Goal: Task Accomplishment & Management: Manage account settings

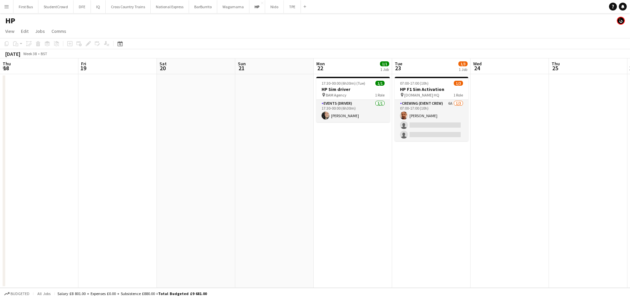
scroll to position [0, 224]
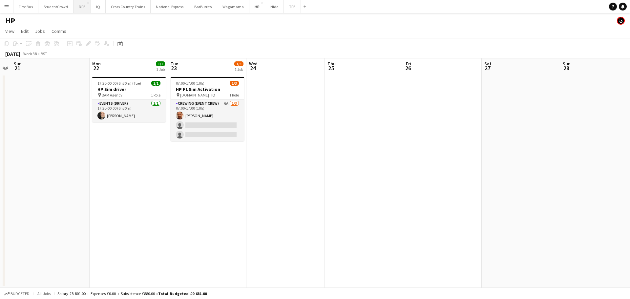
click at [82, 4] on button "DFE Close" at bounding box center [82, 6] width 17 height 13
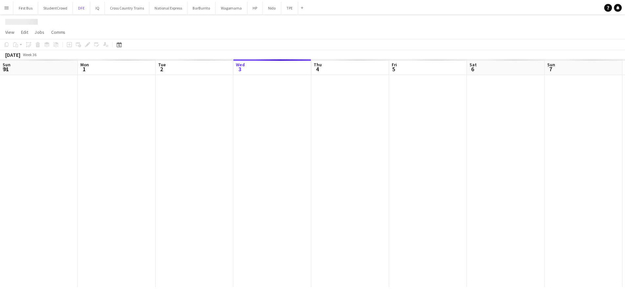
scroll to position [0, 157]
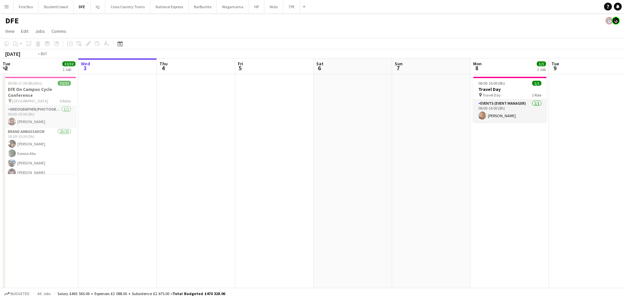
drag, startPoint x: 347, startPoint y: 150, endPoint x: 715, endPoint y: 133, distance: 369.2
click at [625, 133] on html "Menu Boards Boards Boards All jobs Status Workforce Workforce My Workforce Recr…" at bounding box center [312, 207] width 625 height 414
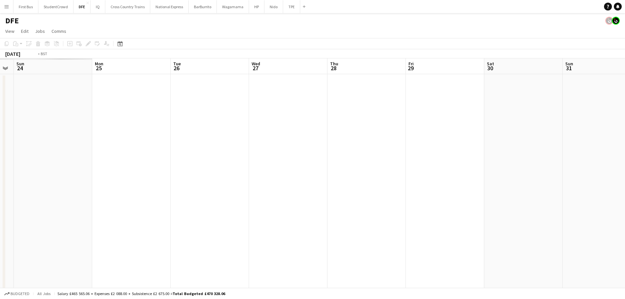
drag, startPoint x: 158, startPoint y: 125, endPoint x: 520, endPoint y: 125, distance: 361.6
click at [613, 125] on app-calendar-viewport "Sat 23 Sun 24 Mon 25 Tue 26 Wed 27 Thu 28 Fri 29 Sat 30 Sun 31 Mon 1 Tue 2 32/3…" at bounding box center [312, 230] width 625 height 345
drag, startPoint x: 202, startPoint y: 122, endPoint x: 561, endPoint y: 127, distance: 359.0
click at [625, 127] on html "Menu Boards Boards Boards All jobs Status Workforce Workforce My Workforce Recr…" at bounding box center [312, 207] width 625 height 414
drag, startPoint x: 119, startPoint y: 133, endPoint x: 525, endPoint y: 136, distance: 406.3
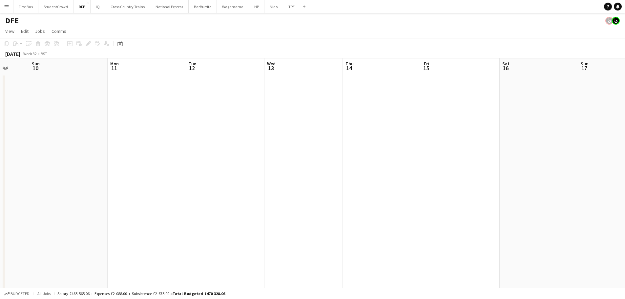
click at [536, 135] on app-calendar-viewport "Thu 7 Fri 8 Sat 9 Sun 10 Mon 11 Tue 12 Wed 13 Thu 14 Fri 15 Sat 16 Sun 17 Mon 1…" at bounding box center [312, 230] width 625 height 345
drag, startPoint x: 188, startPoint y: 130, endPoint x: 544, endPoint y: 123, distance: 355.5
click at [625, 131] on html "Menu Boards Boards Boards All jobs Status Workforce Workforce My Workforce Recr…" at bounding box center [312, 207] width 625 height 414
drag, startPoint x: 474, startPoint y: 128, endPoint x: 58, endPoint y: 107, distance: 416.3
click at [0, 113] on app-calendar-viewport "Sat 2 Sun 3 Mon 4 Tue 5 Wed 6 Thu 7 Fri 8 Sat 9 Sun 10 Mon 11 Tue 12 Wed 13 Thu…" at bounding box center [312, 230] width 625 height 345
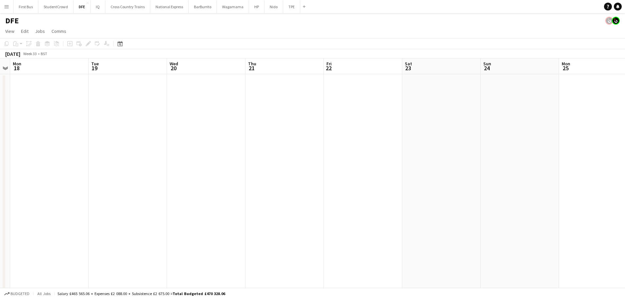
drag, startPoint x: 516, startPoint y: 109, endPoint x: 43, endPoint y: 86, distance: 473.4
click at [1, 90] on app-calendar-viewport "Fri 15 Sat 16 Sun 17 Mon 18 Tue 19 Wed 20 Thu 21 Fri 22 Sat 23 Sun 24 Mon 25 Tu…" at bounding box center [312, 230] width 625 height 345
drag, startPoint x: 554, startPoint y: 87, endPoint x: 63, endPoint y: 85, distance: 490.9
click at [58, 86] on app-calendar-viewport "Mon 18 Tue 19 Wed 20 Thu 21 Fri 22 Sat 23 Sun 24 Mon 25 Tue 26 Wed 27 Thu 28 Fr…" at bounding box center [312, 230] width 625 height 345
click at [0, 79] on app-calendar-viewport "Fri 22 Sat 23 Sun 24 Mon 25 Tue 26 Wed 27 Thu 28 Fri 29 Sat 30 Sun 31 Mon 1 Tue…" at bounding box center [312, 230] width 625 height 345
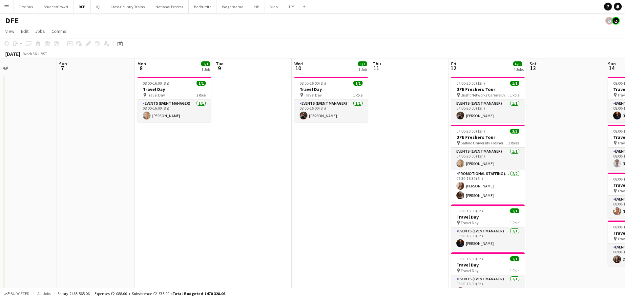
click at [9, 77] on app-calendar-viewport "Thu 4 Fri 5 Sat 6 Sun 7 Mon 8 1/1 1 Job Tue 9 Wed 10 1/1 1 Job Thu 11 Fri 12 6/…" at bounding box center [312, 230] width 625 height 345
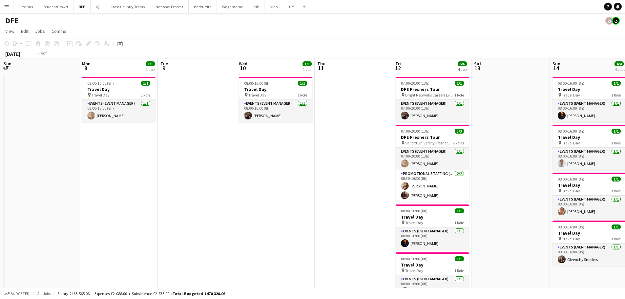
drag, startPoint x: 469, startPoint y: 81, endPoint x: 235, endPoint y: 69, distance: 234.0
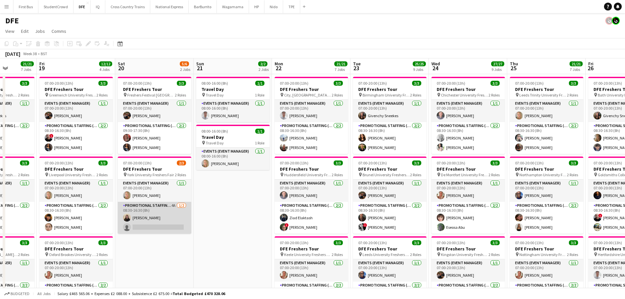
click at [167, 227] on app-card-role "Promotional Staffing (Brand Ambassadors) 4A [DATE] 08:30-16:30 (8h) [PERSON_NAM…" at bounding box center [155, 218] width 74 height 32
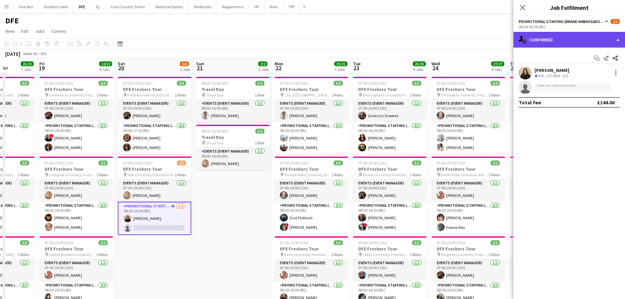
click at [598, 38] on div "single-neutral-actions-check-2 Confirmed" at bounding box center [570, 40] width 112 height 16
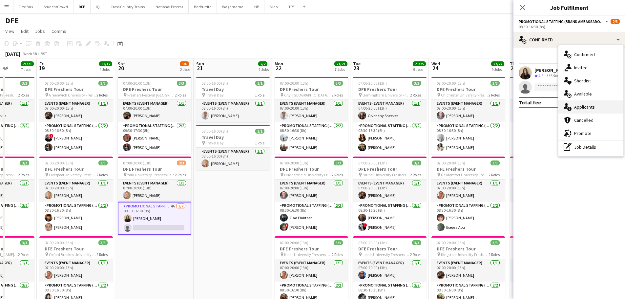
click at [596, 106] on div "single-neutral-actions-information Applicants" at bounding box center [591, 106] width 65 height 13
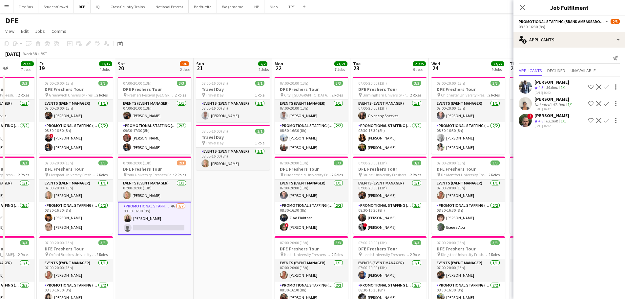
click at [556, 102] on div "47.1km" at bounding box center [559, 104] width 15 height 5
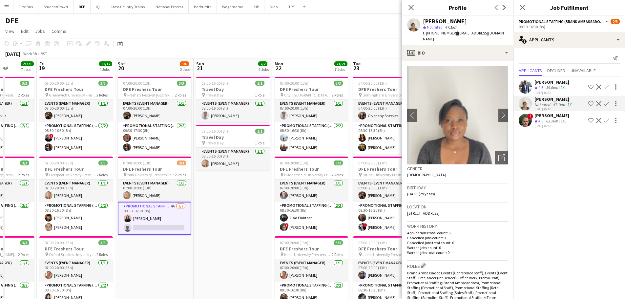
click at [609, 104] on app-icon "Confirm" at bounding box center [606, 103] width 5 height 5
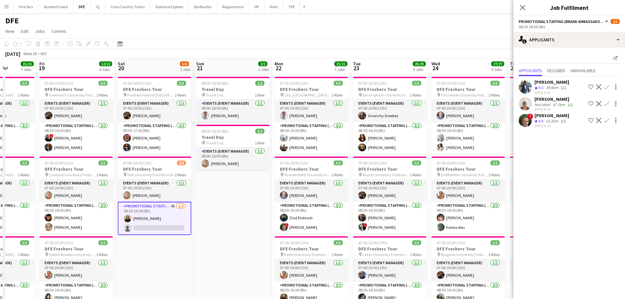
click at [606, 104] on app-icon "Confirm" at bounding box center [606, 103] width 5 height 5
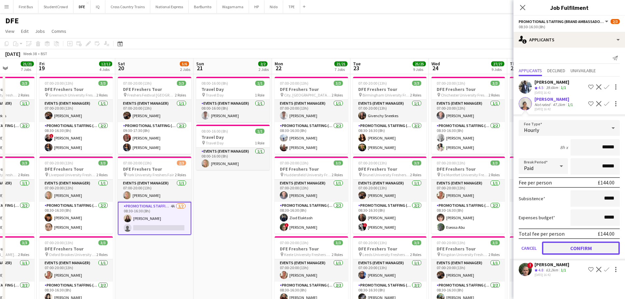
click at [584, 249] on button "Confirm" at bounding box center [581, 248] width 78 height 13
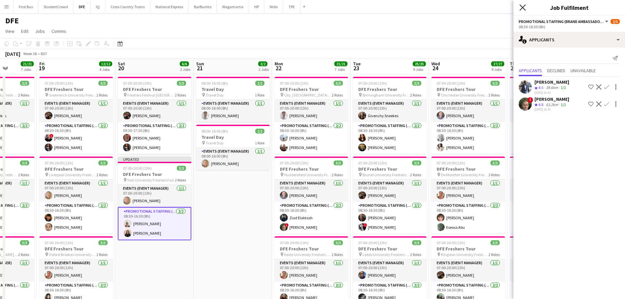
click at [522, 9] on icon "Close pop-in" at bounding box center [522, 7] width 6 height 6
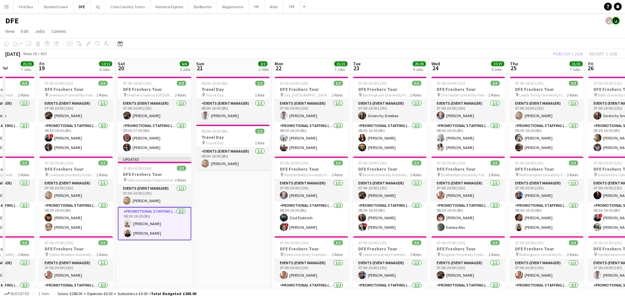
click at [147, 222] on app-card-role "Promotional Staffing (Brand Ambassadors) [DATE] 08:30-16:30 (8h) [PERSON_NAME]" at bounding box center [155, 223] width 74 height 33
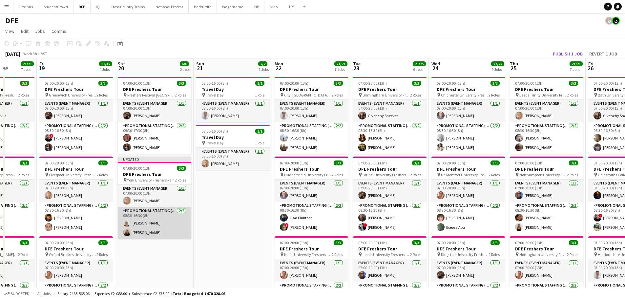
click at [146, 223] on app-card-role "Promotional Staffing (Brand Ambassadors) [DATE] 08:30-16:30 (8h) [PERSON_NAME]" at bounding box center [155, 223] width 74 height 32
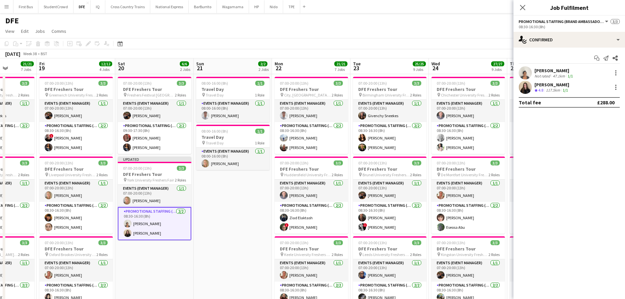
click at [539, 69] on div "[PERSON_NAME]" at bounding box center [555, 71] width 40 height 6
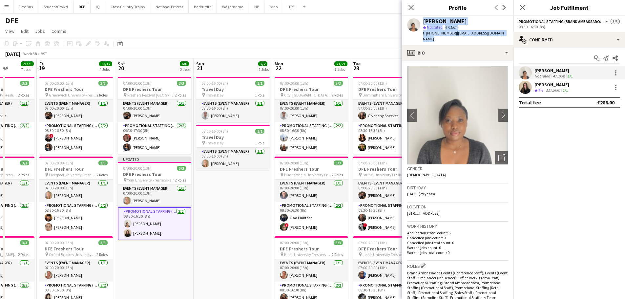
drag, startPoint x: 467, startPoint y: 40, endPoint x: 417, endPoint y: 24, distance: 52.4
click at [417, 24] on div "[PERSON_NAME] star Not rated 47.1km t. [PHONE_NUMBER] | [EMAIL_ADDRESS][DOMAIN_…" at bounding box center [458, 30] width 112 height 29
copy div "[PERSON_NAME] star Not rated 47.1km t. [PHONE_NUMBER] | [EMAIL_ADDRESS][DOMAIN_…"
click at [413, 7] on icon "Close pop-in" at bounding box center [411, 7] width 6 height 6
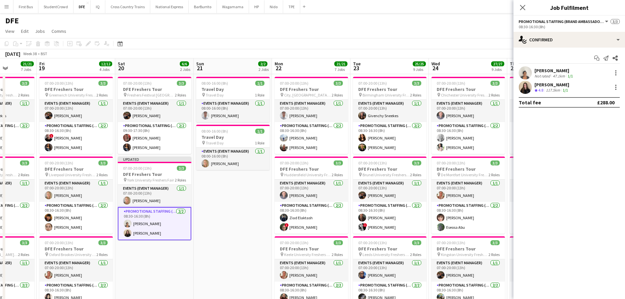
click at [567, 132] on mat-expansion-panel "check Confirmed Start chat Send notification Share [PERSON_NAME] Not rated 47.1…" at bounding box center [570, 173] width 112 height 251
click at [490, 39] on app-toolbar "Copy Paste Paste Ctrl+V Paste with crew Ctrl+Shift+V Paste linked Job [GEOGRAPH…" at bounding box center [312, 43] width 625 height 11
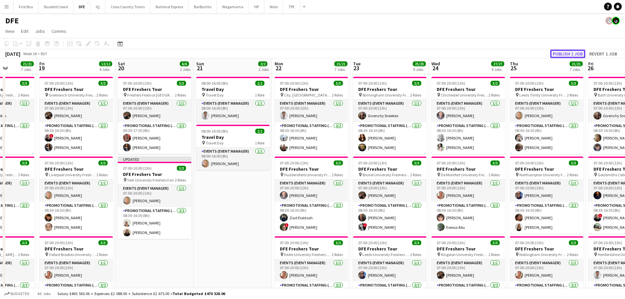
click at [562, 53] on button "Publish 1 job" at bounding box center [567, 54] width 35 height 9
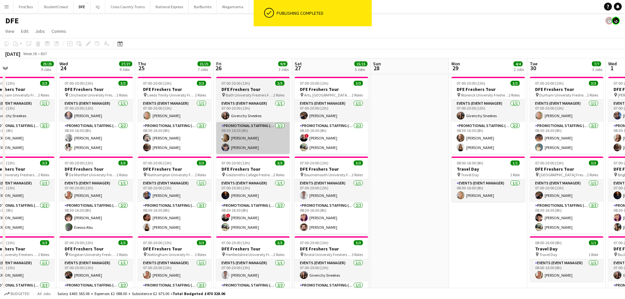
drag, startPoint x: 429, startPoint y: 132, endPoint x: 136, endPoint y: 129, distance: 292.7
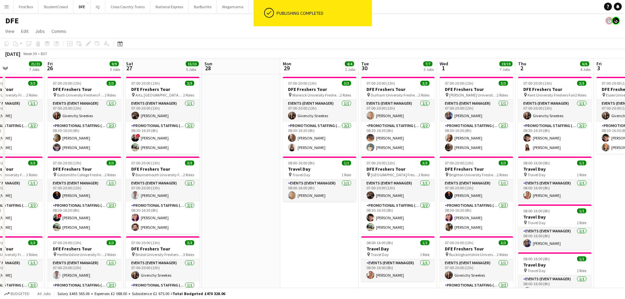
drag, startPoint x: 538, startPoint y: 121, endPoint x: 370, endPoint y: 119, distance: 167.7
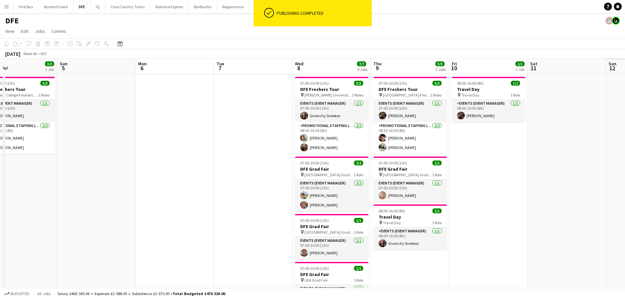
drag, startPoint x: 383, startPoint y: 118, endPoint x: 128, endPoint y: 118, distance: 255.3
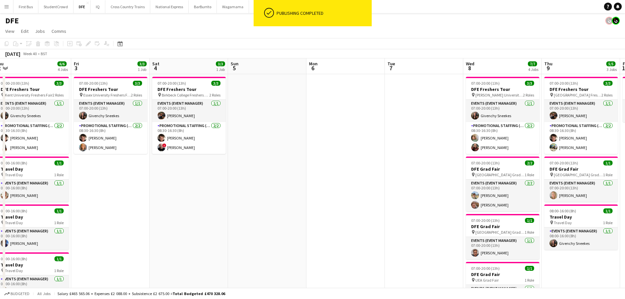
drag, startPoint x: 142, startPoint y: 118, endPoint x: 728, endPoint y: 118, distance: 586.1
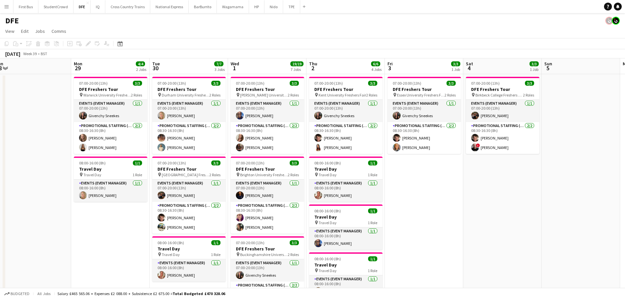
drag, startPoint x: 498, startPoint y: 120, endPoint x: 263, endPoint y: 121, distance: 234.6
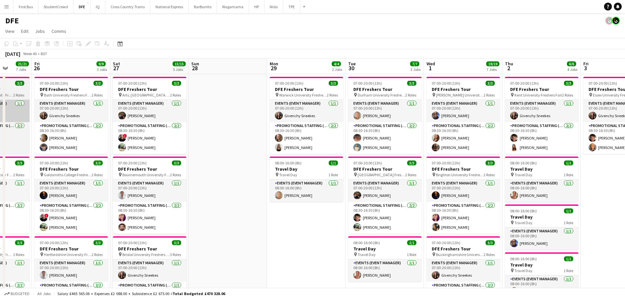
drag, startPoint x: 604, startPoint y: 118, endPoint x: 344, endPoint y: 118, distance: 260.9
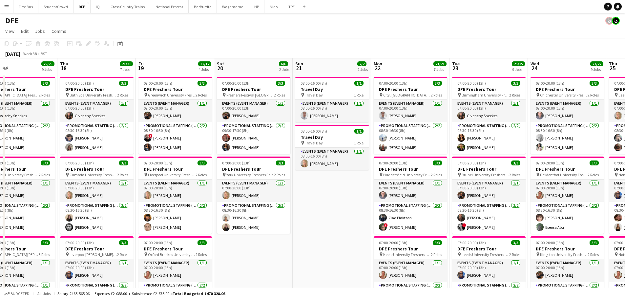
drag, startPoint x: 648, startPoint y: 118, endPoint x: 527, endPoint y: 118, distance: 120.4
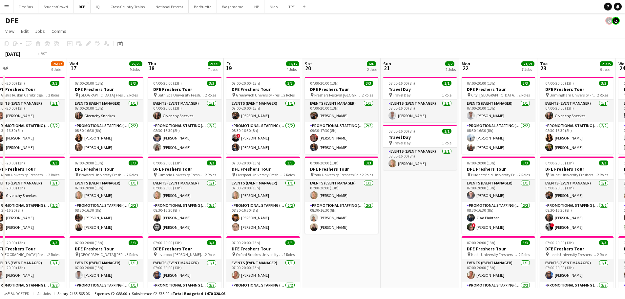
drag, startPoint x: 285, startPoint y: 126, endPoint x: 587, endPoint y: 126, distance: 301.6
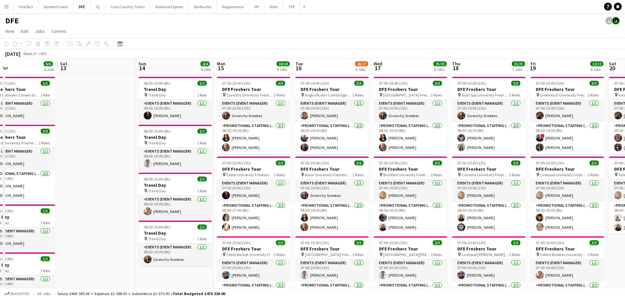
scroll to position [0, 142]
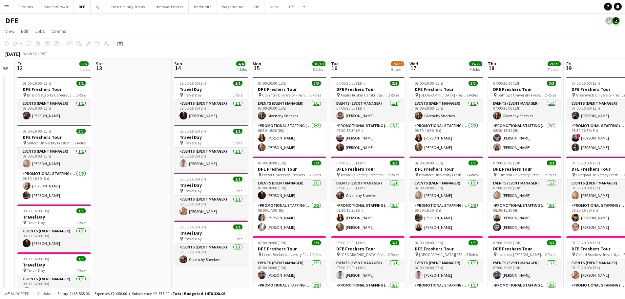
drag, startPoint x: 245, startPoint y: 131, endPoint x: 360, endPoint y: 130, distance: 114.2
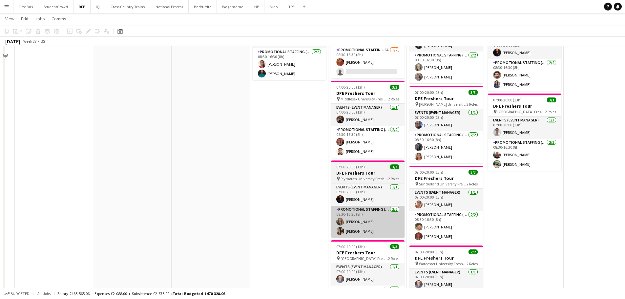
scroll to position [394, 0]
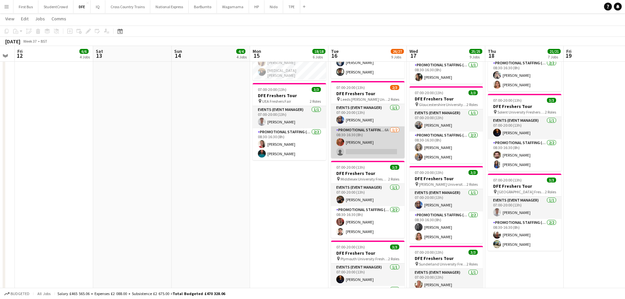
click at [362, 148] on app-card-role "Promotional Staffing (Brand Ambassadors) 6A [DATE] 08:30-16:30 (8h) [PERSON_NAM…" at bounding box center [368, 142] width 74 height 32
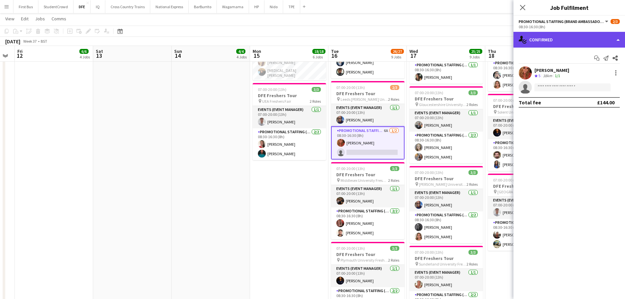
click at [595, 32] on div "single-neutral-actions-check-2 Confirmed" at bounding box center [570, 40] width 112 height 16
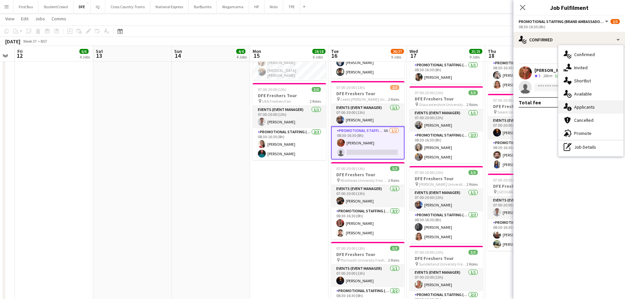
click at [599, 105] on div "single-neutral-actions-information Applicants" at bounding box center [591, 106] width 65 height 13
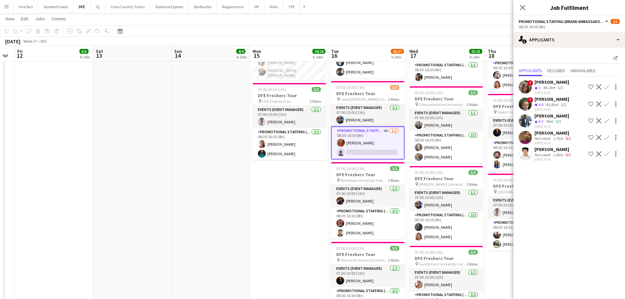
click at [548, 118] on div "[PERSON_NAME]" at bounding box center [552, 116] width 35 height 6
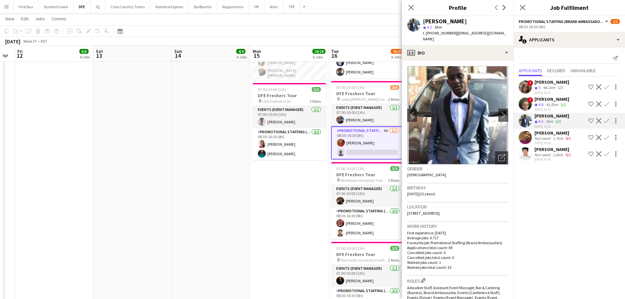
click at [607, 121] on app-icon "Confirm" at bounding box center [606, 120] width 5 height 5
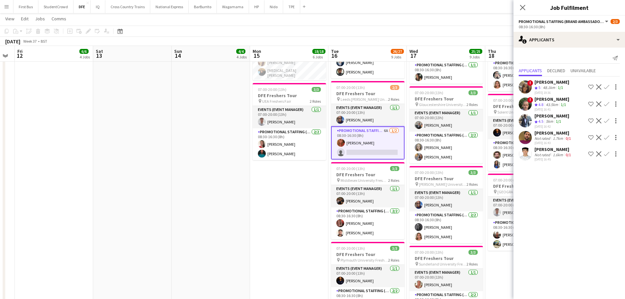
click at [607, 119] on app-icon "Confirm" at bounding box center [606, 120] width 5 height 5
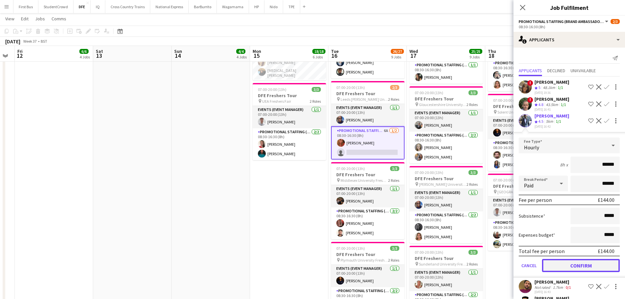
click at [589, 262] on button "Confirm" at bounding box center [581, 265] width 78 height 13
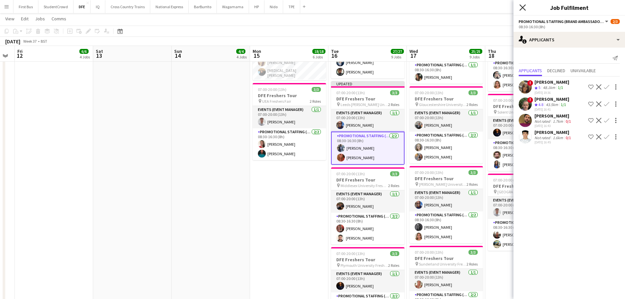
click at [522, 6] on icon "Close pop-in" at bounding box center [522, 7] width 6 height 6
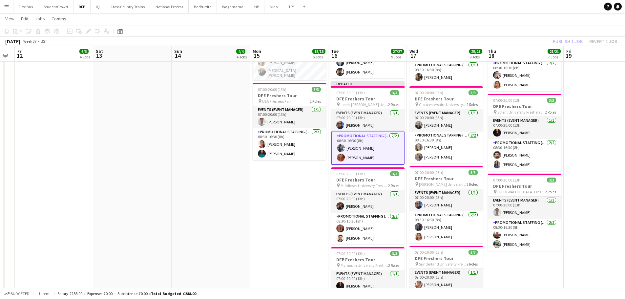
click at [569, 40] on div "Publish 1 job Revert 1 job" at bounding box center [585, 41] width 80 height 9
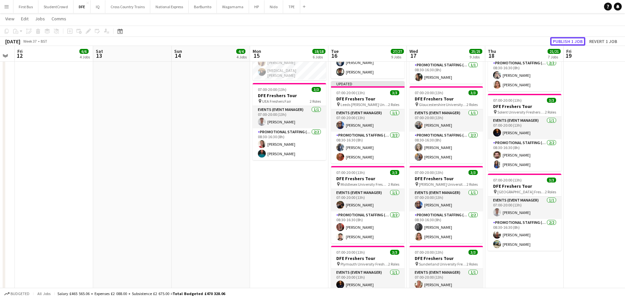
click at [569, 40] on button "Publish 1 job" at bounding box center [567, 41] width 35 height 9
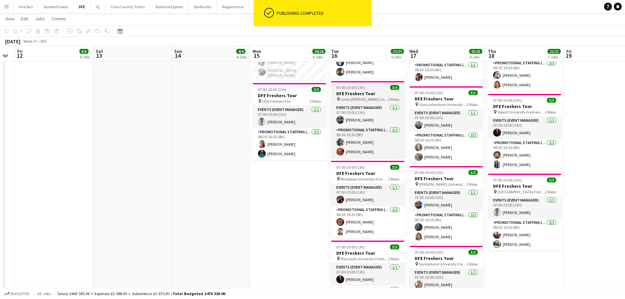
click at [363, 100] on span "Leeds [PERSON_NAME] University Freshers Fair" at bounding box center [365, 99] width 48 height 5
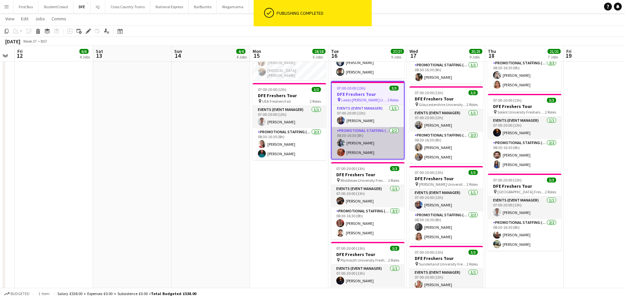
click at [362, 143] on app-card-role "Promotional Staffing (Brand Ambassadors) [DATE] 08:30-16:30 (8h) [PERSON_NAME] …" at bounding box center [368, 143] width 72 height 32
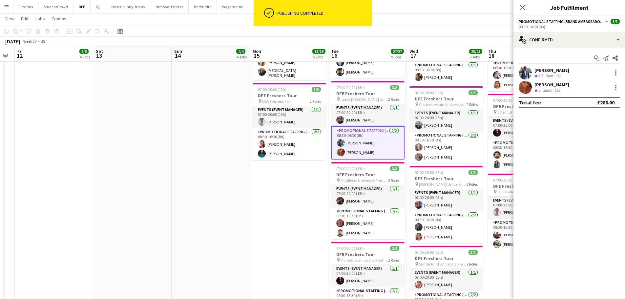
click at [555, 72] on div "[PERSON_NAME]" at bounding box center [552, 70] width 35 height 6
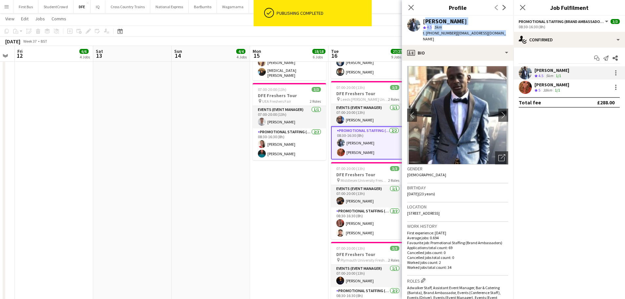
drag, startPoint x: 495, startPoint y: 34, endPoint x: 424, endPoint y: 22, distance: 72.6
click at [424, 22] on div "[PERSON_NAME] star 4.5 5km t. [PHONE_NUMBER] | [EMAIL_ADDRESS][DOMAIN_NAME]" at bounding box center [465, 30] width 85 height 24
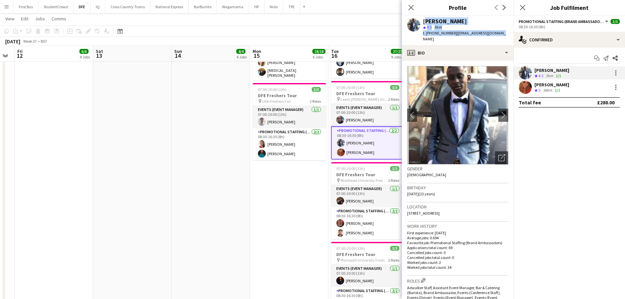
copy div "[PERSON_NAME] star 4.5 5km t. [PHONE_NUMBER] | [EMAIL_ADDRESS][DOMAIN_NAME]"
drag, startPoint x: 409, startPoint y: 8, endPoint x: 477, endPoint y: 11, distance: 68.3
click at [410, 7] on icon "Close pop-in" at bounding box center [411, 7] width 5 height 5
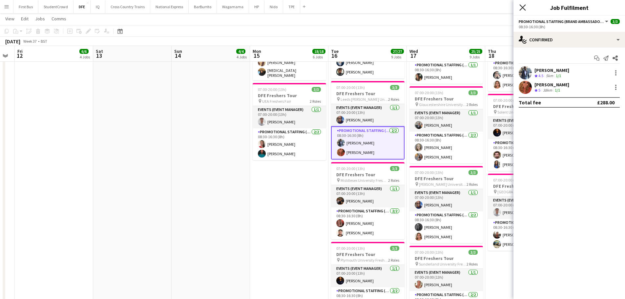
click at [522, 7] on icon at bounding box center [522, 7] width 6 height 6
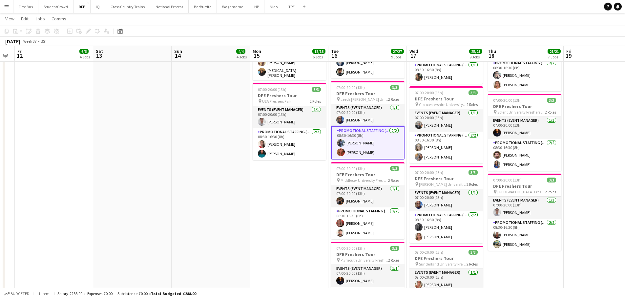
click at [493, 16] on app-page-menu "View Day view expanded Day view collapsed Month view Date picker Jump to [DATE]…" at bounding box center [312, 19] width 625 height 12
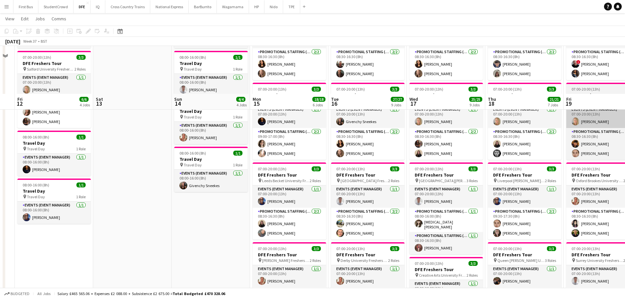
scroll to position [0, 0]
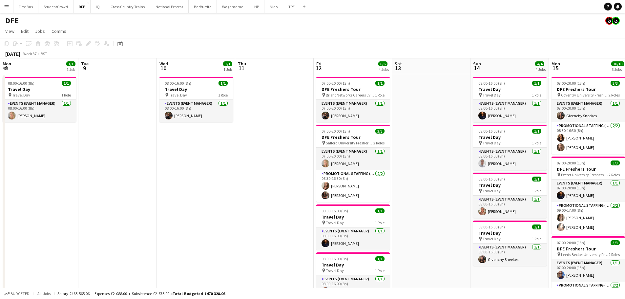
drag, startPoint x: 147, startPoint y: 111, endPoint x: 651, endPoint y: 111, distance: 504.0
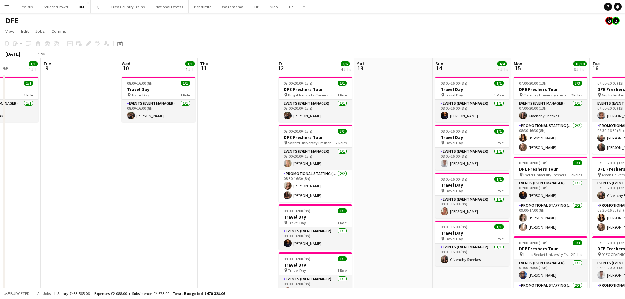
drag, startPoint x: 432, startPoint y: 103, endPoint x: 262, endPoint y: 92, distance: 170.7
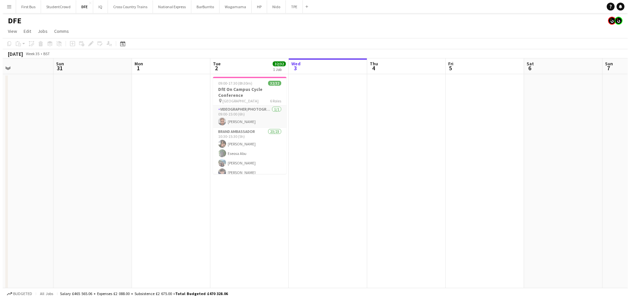
scroll to position [0, 160]
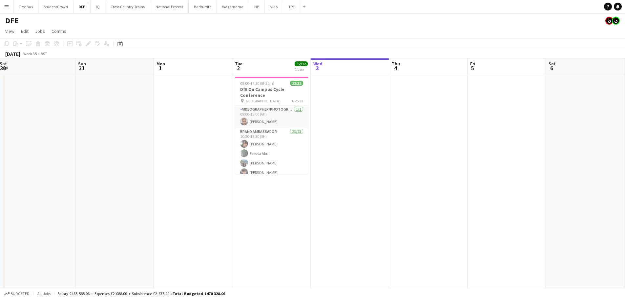
click at [4, 7] on app-icon "Menu" at bounding box center [6, 6] width 5 height 5
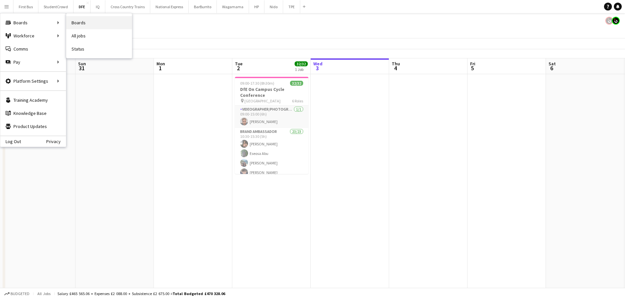
click at [80, 24] on link "Boards" at bounding box center [99, 22] width 66 height 13
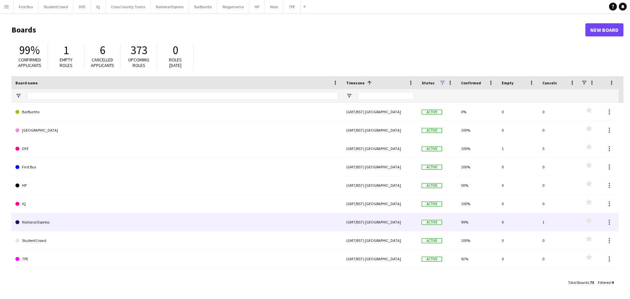
click at [302, 222] on link "National Express" at bounding box center [176, 222] width 323 height 18
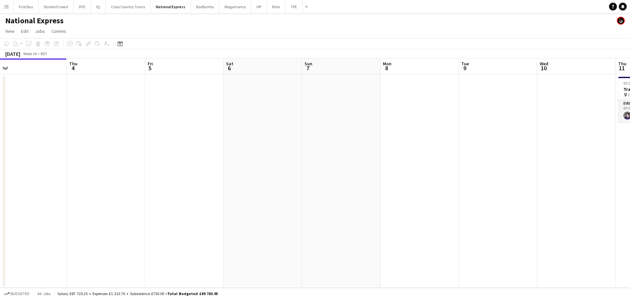
drag, startPoint x: 551, startPoint y: 116, endPoint x: 57, endPoint y: 127, distance: 494.0
click at [57, 127] on app-calendar-viewport "Sun 31 Mon 1 Tue 2 Wed 3 Thu 4 Fri 5 Sat 6 Sun 7 Mon 8 Tue 9 Wed 10 Thu 11 1/1 …" at bounding box center [315, 172] width 630 height 229
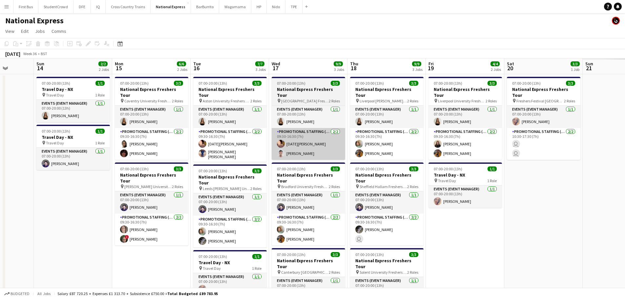
drag, startPoint x: 228, startPoint y: 131, endPoint x: 213, endPoint y: 128, distance: 15.7
click at [3, 131] on div "Thu 11 1/1 1 Job Fri 12 3/3 1 Job Sat 13 Sun 14 2/2 2 Jobs Mon 15 6/6 2 Jobs Tu…" at bounding box center [312, 201] width 625 height 287
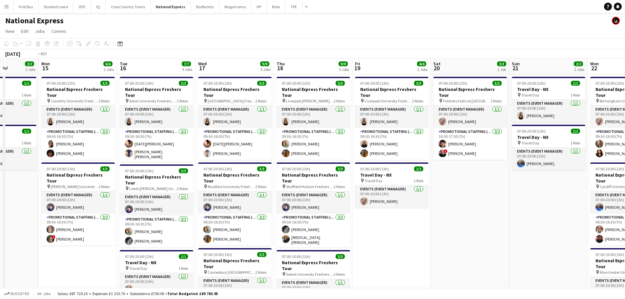
click at [29, 116] on app-calendar-viewport "Fri 12 3/3 1 Job Sat 13 Sun 14 2/2 2 Jobs Mon 15 6/6 2 Jobs Tue 16 7/7 3 Jobs W…" at bounding box center [312, 244] width 625 height 373
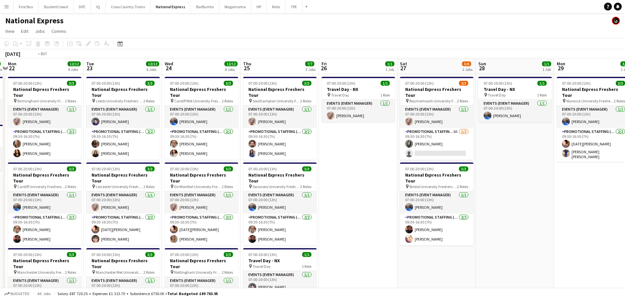
drag, startPoint x: 285, startPoint y: 121, endPoint x: 71, endPoint y: 120, distance: 214.3
click at [71, 120] on app-calendar-viewport "Fri 19 4/4 2 Jobs Sat 20 3/3 1 Job Sun 21 2/2 2 Jobs Mon 22 12/12 4 Jobs Tue 23…" at bounding box center [312, 244] width 625 height 373
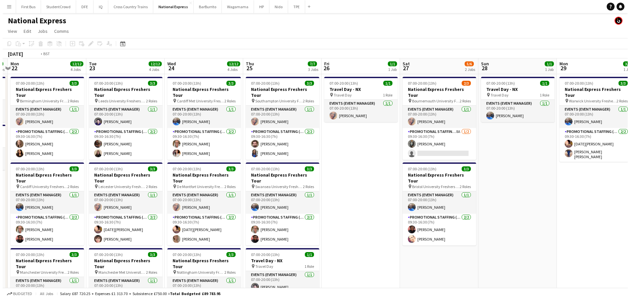
scroll to position [0, 245]
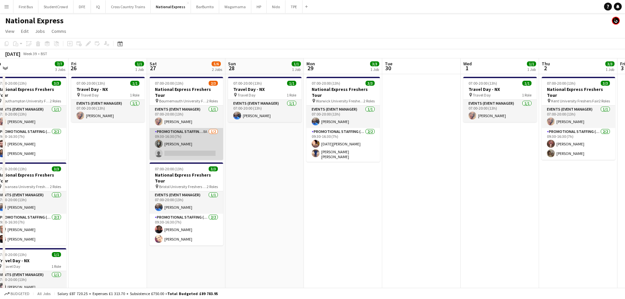
click at [197, 148] on app-card-role "Promotional Staffing (Brand Ambassadors) 8A [DATE] 09:30-16:30 (7h) [PERSON_NAM…" at bounding box center [187, 144] width 74 height 32
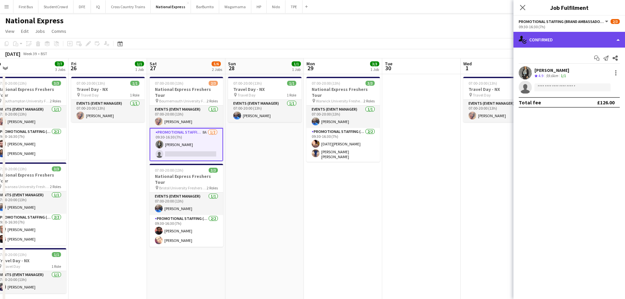
click at [584, 42] on div "single-neutral-actions-check-2 Confirmed" at bounding box center [570, 40] width 112 height 16
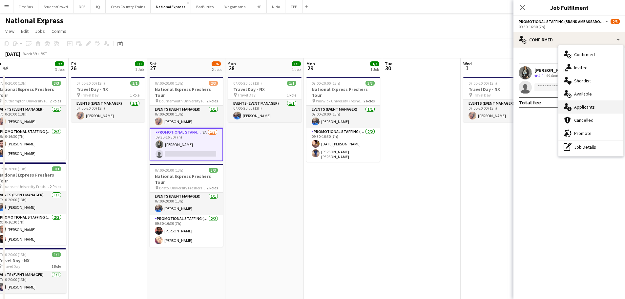
click at [596, 107] on div "single-neutral-actions-information Applicants" at bounding box center [591, 106] width 65 height 13
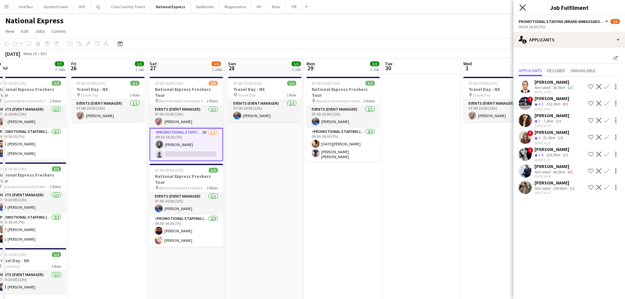
click at [522, 7] on icon at bounding box center [522, 7] width 6 height 6
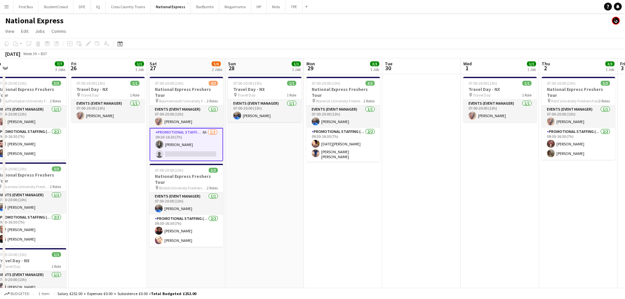
click at [116, 39] on app-toolbar "Copy Paste Paste Ctrl+V Paste with crew Ctrl+Shift+V Paste linked Job [GEOGRAPH…" at bounding box center [312, 43] width 625 height 11
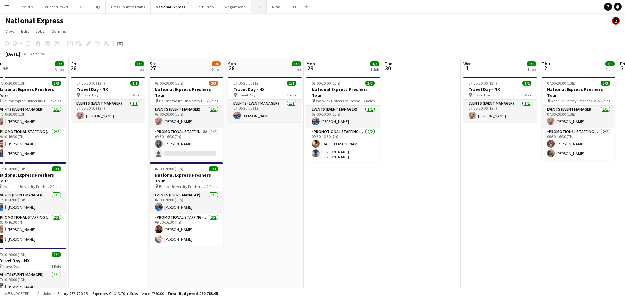
click at [255, 7] on button "HP Close" at bounding box center [258, 6] width 15 height 13
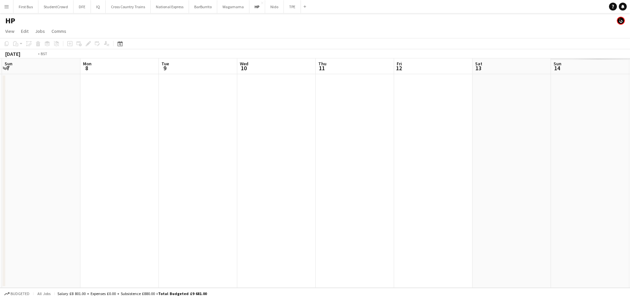
drag, startPoint x: 245, startPoint y: 143, endPoint x: 440, endPoint y: 138, distance: 195.3
click at [84, 143] on app-calendar-viewport "Thu 4 Fri 5 Sat 6 Sun 7 Mon 8 Tue 9 Wed 10 Thu 11 Fri 12 Sat 13 Sun 14 Mon 15 T…" at bounding box center [315, 172] width 630 height 229
drag, startPoint x: 79, startPoint y: 146, endPoint x: 231, endPoint y: 141, distance: 152.0
click at [79, 146] on app-calendar-viewport "Fri 5 Sat 6 Sun 7 Mon 8 Tue 9 Wed 10 Thu 11 Fri 12 Sat 13 Sun 14 Mon 15 Tue 16 …" at bounding box center [315, 172] width 630 height 229
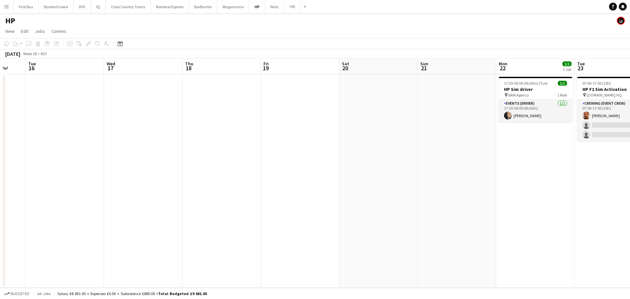
drag, startPoint x: 386, startPoint y: 150, endPoint x: 113, endPoint y: 134, distance: 274.1
click at [28, 140] on app-calendar-viewport "Sat 13 Sun 14 Mon 15 Tue 16 Wed 17 Thu 18 Fri 19 Sat 20 Sun 21 Mon 22 1/1 1 Job…" at bounding box center [315, 172] width 630 height 229
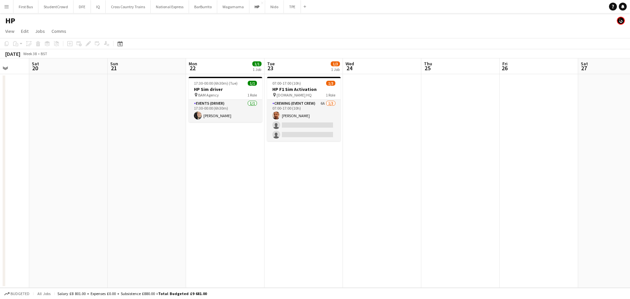
drag, startPoint x: 131, startPoint y: 139, endPoint x: 114, endPoint y: 140, distance: 17.4
click at [114, 140] on app-calendar-viewport "Wed 17 Thu 18 Fri 19 Sat 20 Sun 21 Mon 22 1/1 1 Job Tue 23 1/3 1 Job Wed 24 Thu…" at bounding box center [315, 172] width 630 height 229
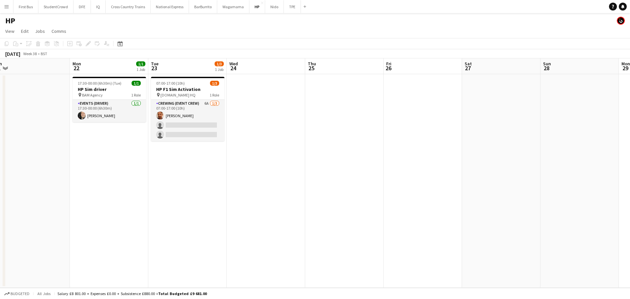
drag, startPoint x: 99, startPoint y: 135, endPoint x: 349, endPoint y: 136, distance: 250.0
click at [487, 136] on app-calendar-viewport "Fri 19 Sat 20 Sun 21 Mon 22 1/1 1 Job Tue 23 1/3 1 Job Wed 24 Thu 25 Fri 26 Sat…" at bounding box center [315, 172] width 630 height 229
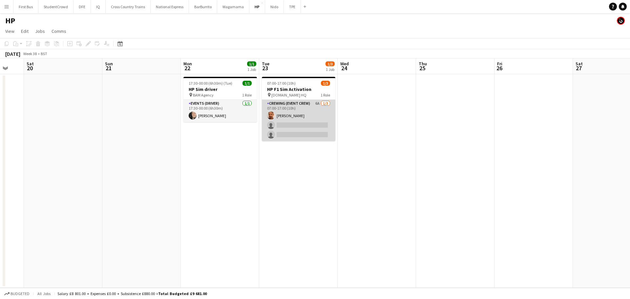
click at [300, 128] on app-card-role "Crewing (Event Crew) 6A [DATE] 07:00-17:00 (10h) [PERSON_NAME] single-neutral-a…" at bounding box center [299, 120] width 74 height 41
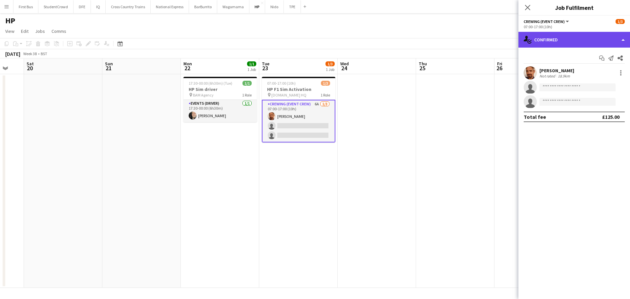
click at [590, 40] on div "single-neutral-actions-check-2 Confirmed" at bounding box center [574, 40] width 112 height 16
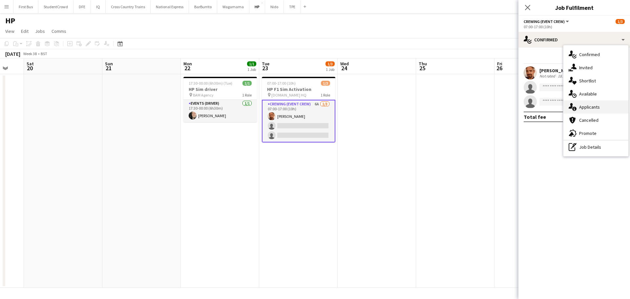
click at [599, 103] on div "single-neutral-actions-information Applicants" at bounding box center [595, 106] width 65 height 13
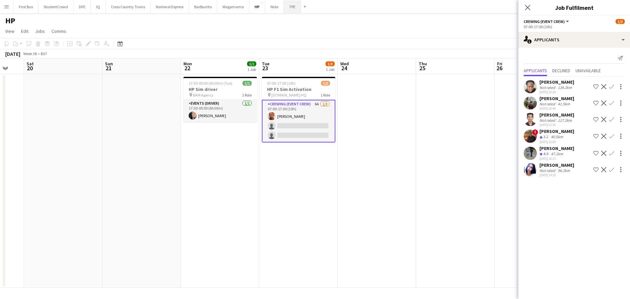
click at [287, 8] on button "TPE Close" at bounding box center [292, 6] width 17 height 13
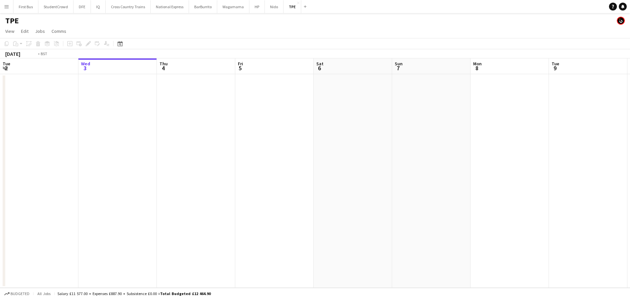
drag, startPoint x: 496, startPoint y: 119, endPoint x: 290, endPoint y: 81, distance: 209.9
click at [41, 84] on app-calendar-viewport "Sun 31 Mon 1 Tue 2 Wed 3 Thu 4 Fri 5 Sat 6 Sun 7 Mon 8 Tue 9 Wed 10 Thu 11 Fri …" at bounding box center [315, 172] width 630 height 229
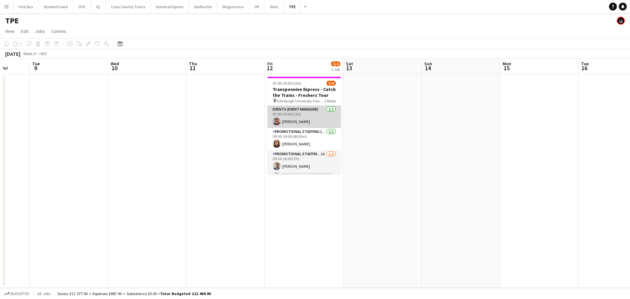
scroll to position [8, 0]
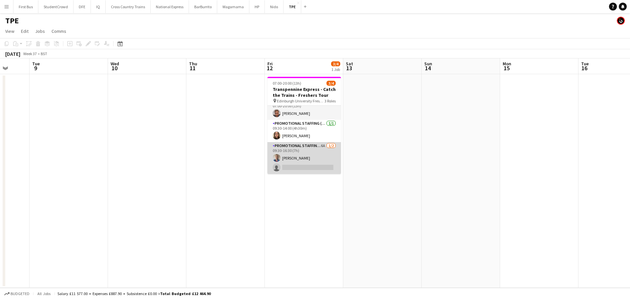
click at [315, 168] on app-card-role "Promotional Staffing (Brand Ambassadors) 6A [DATE] 09:30-16:30 (7h) [PERSON_NAM…" at bounding box center [304, 158] width 74 height 32
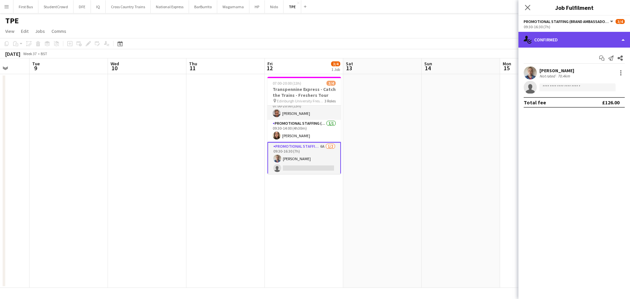
click at [574, 39] on div "single-neutral-actions-check-2 Confirmed" at bounding box center [574, 40] width 112 height 16
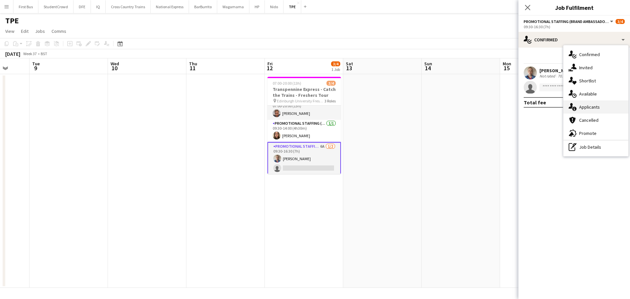
click at [606, 110] on div "single-neutral-actions-information Applicants" at bounding box center [595, 106] width 65 height 13
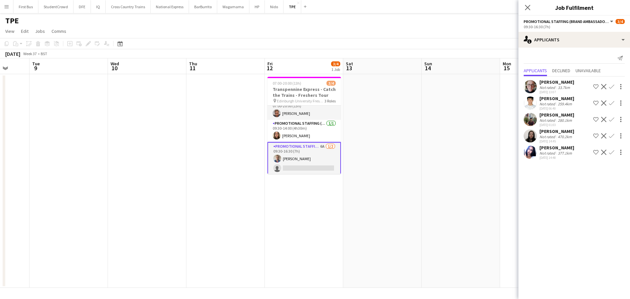
click at [528, 2] on div "Close pop-in" at bounding box center [527, 7] width 18 height 15
click at [530, 11] on app-icon "Close pop-in" at bounding box center [528, 8] width 10 height 10
